Goal: Transaction & Acquisition: Download file/media

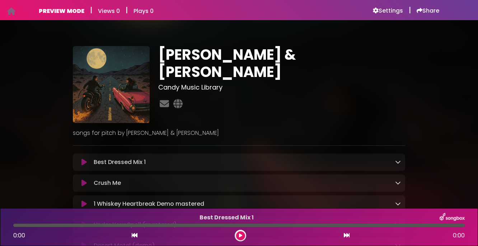
click at [11, 11] on icon at bounding box center [11, 11] width 8 height 0
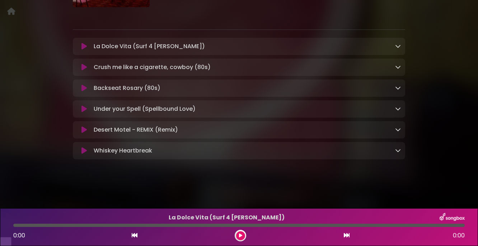
scroll to position [41, 0]
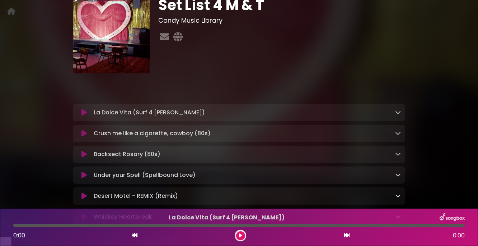
click at [84, 116] on icon at bounding box center [84, 112] width 5 height 7
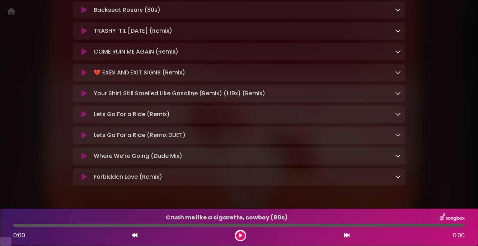
scroll to position [199, 0]
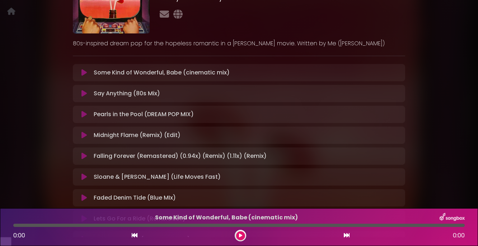
scroll to position [119, 0]
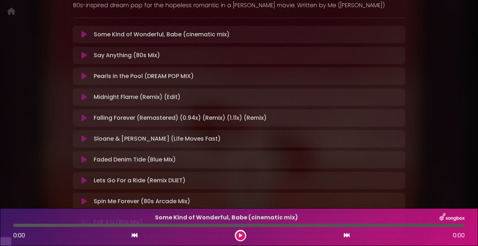
click at [86, 101] on icon at bounding box center [84, 96] width 5 height 7
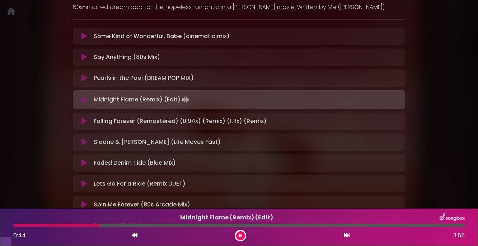
scroll to position [100, 0]
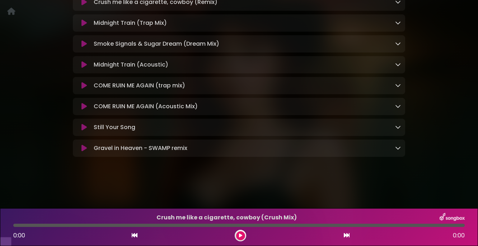
scroll to position [303, 0]
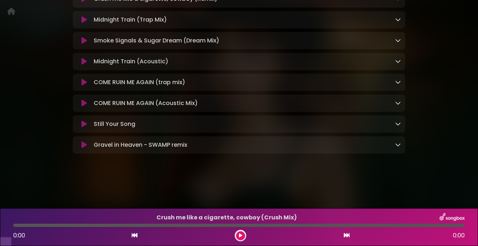
click at [83, 128] on icon at bounding box center [84, 123] width 5 height 7
click at [85, 128] on icon at bounding box center [84, 123] width 5 height 7
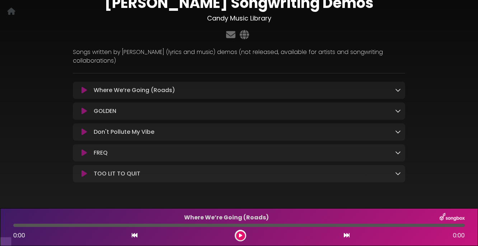
scroll to position [44, 0]
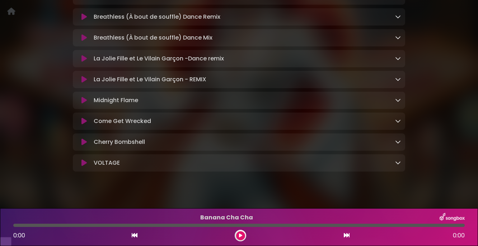
scroll to position [621, 0]
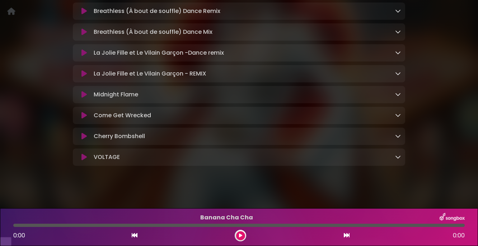
click at [85, 140] on icon at bounding box center [84, 136] width 5 height 7
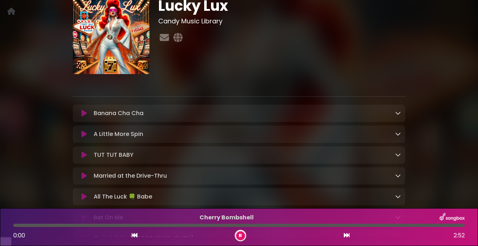
scroll to position [37, 0]
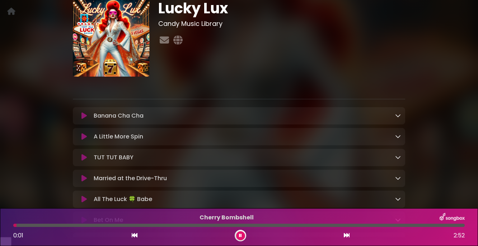
click at [244, 232] on button at bounding box center [240, 235] width 9 height 9
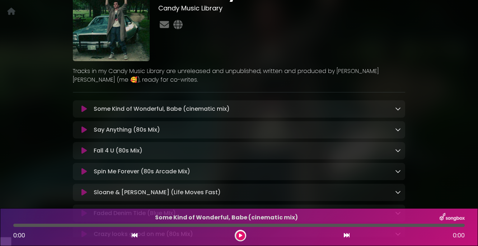
click at [398, 111] on icon at bounding box center [398, 109] width 6 height 6
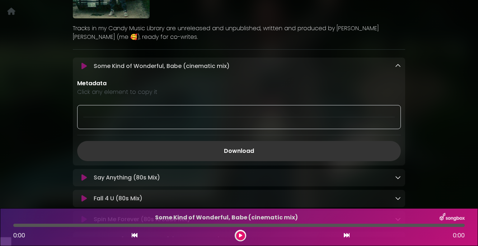
scroll to position [109, 0]
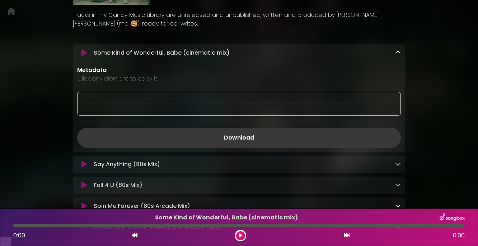
click at [255, 148] on link "Download" at bounding box center [239, 138] width 324 height 20
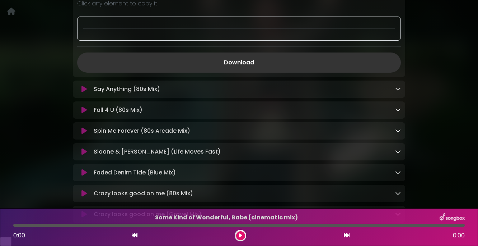
scroll to position [216, 0]
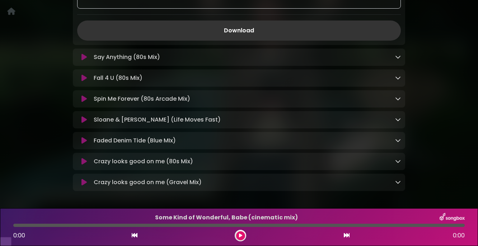
click at [189, 61] on p "Say Anything (80s Mix) Loading Track..." at bounding box center [245, 57] width 302 height 9
click at [397, 60] on icon at bounding box center [398, 57] width 6 height 6
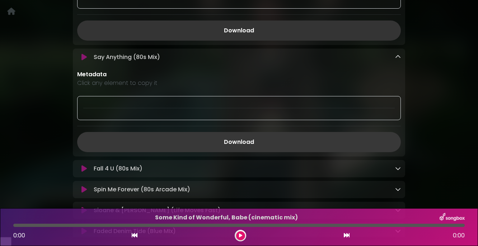
click at [258, 151] on link "Download" at bounding box center [239, 142] width 324 height 20
click at [430, 124] on div "Rewind My Heart Candy Music Library" at bounding box center [238, 49] width 409 height 490
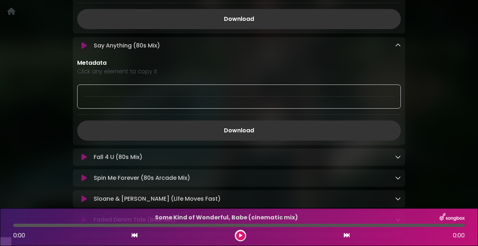
scroll to position [323, 0]
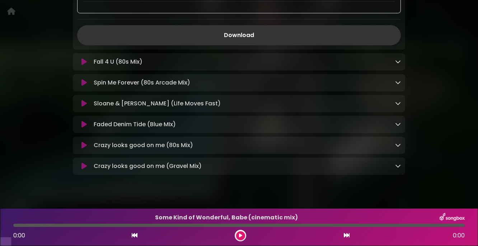
click at [195, 87] on p "Spin Me Forever (80s Arcade Mix) Loading Track..." at bounding box center [245, 82] width 302 height 9
click at [397, 85] on icon at bounding box center [398, 82] width 6 height 6
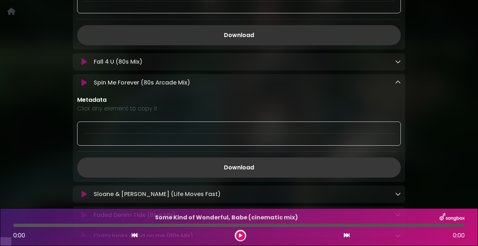
click at [268, 177] on link "Download" at bounding box center [239, 167] width 324 height 20
click at [398, 85] on icon at bounding box center [398, 82] width 6 height 6
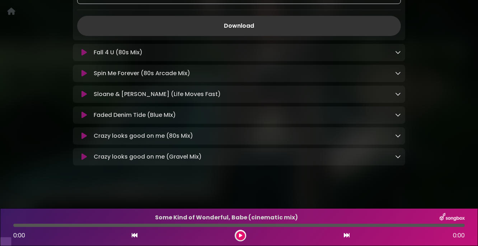
scroll to position [332, 0]
click at [280, 140] on p "Crazy looks good on me (80s Mix) Loading Track..." at bounding box center [245, 135] width 302 height 9
click at [399, 138] on icon at bounding box center [398, 136] width 6 height 6
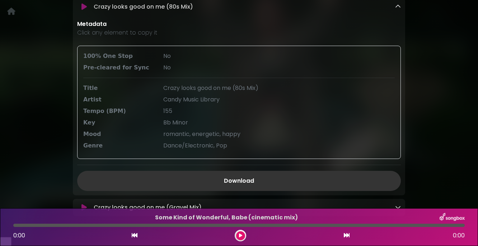
scroll to position [469, 0]
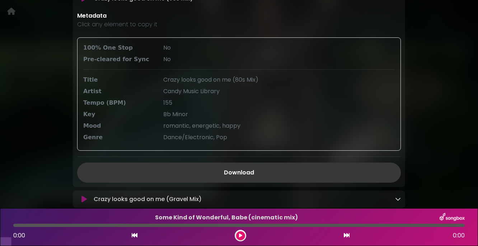
click at [254, 182] on link "Download" at bounding box center [239, 172] width 324 height 20
